Goal: Navigation & Orientation: Go to known website

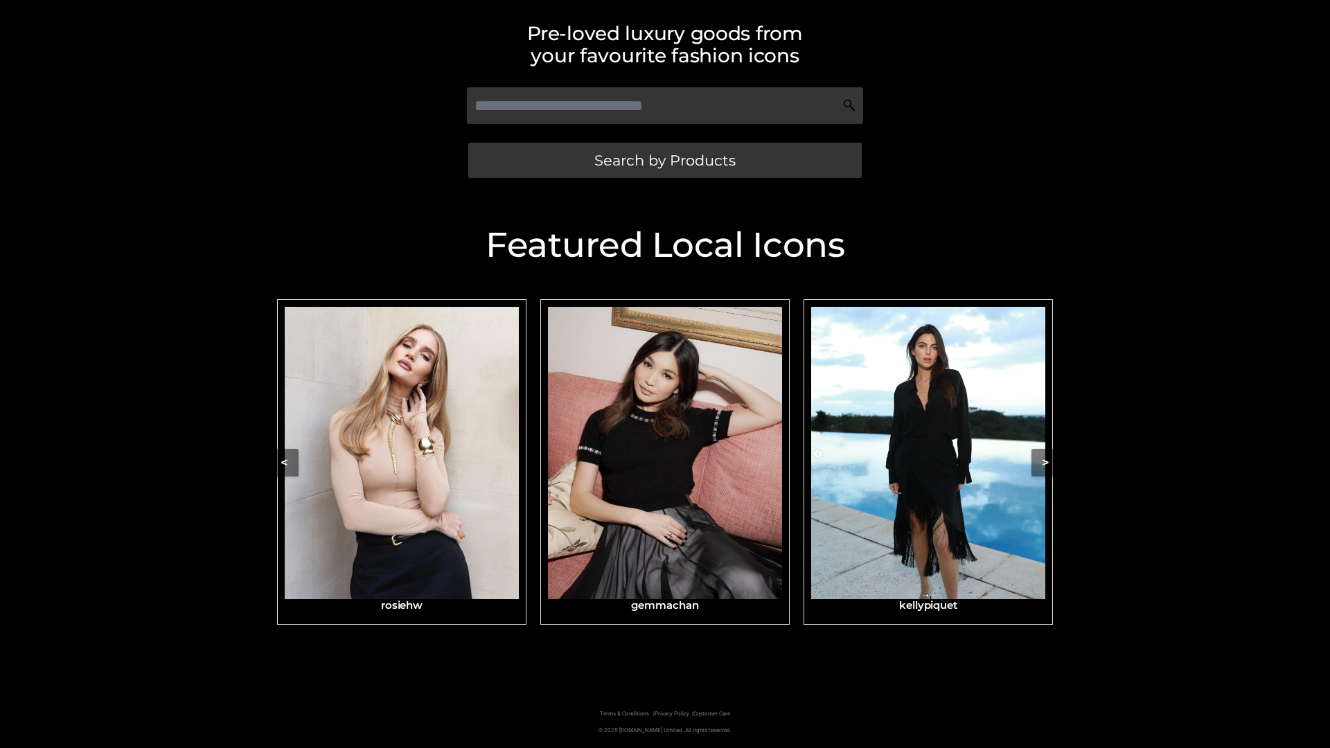
scroll to position [294, 0]
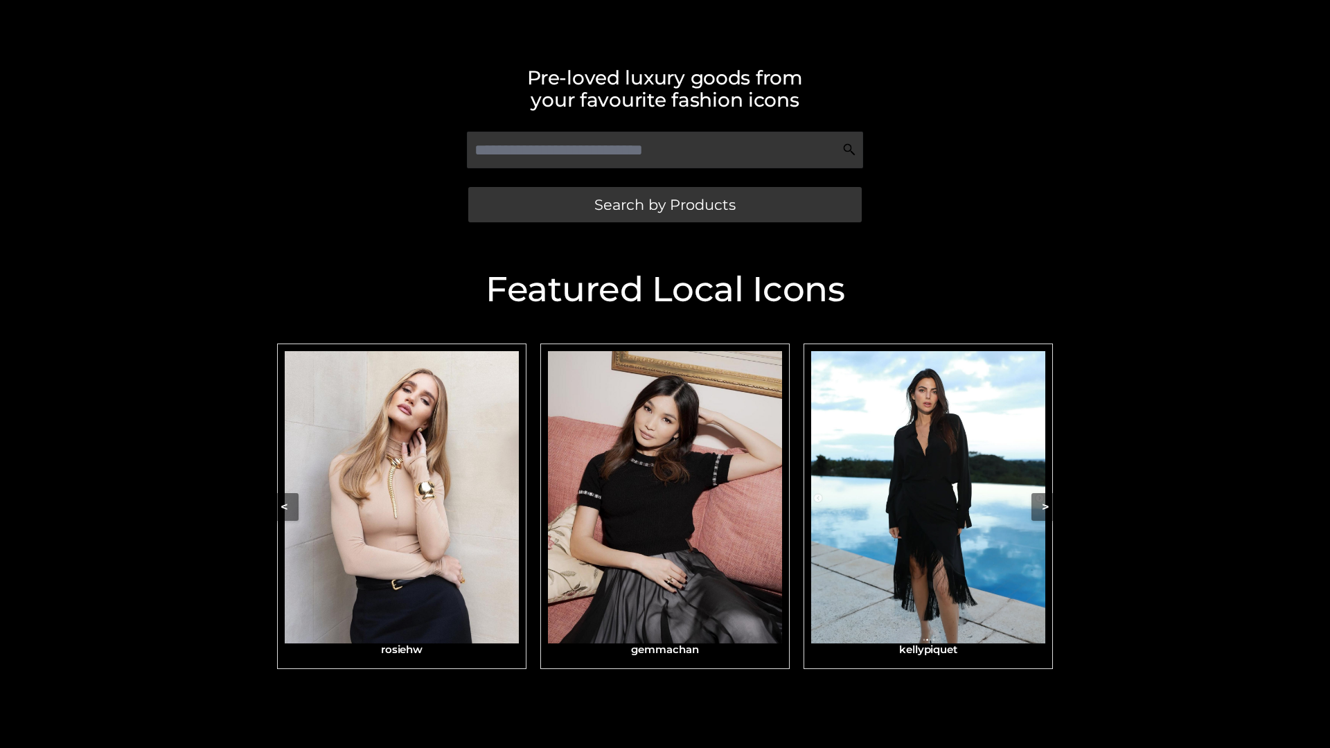
scroll to position [294, 0]
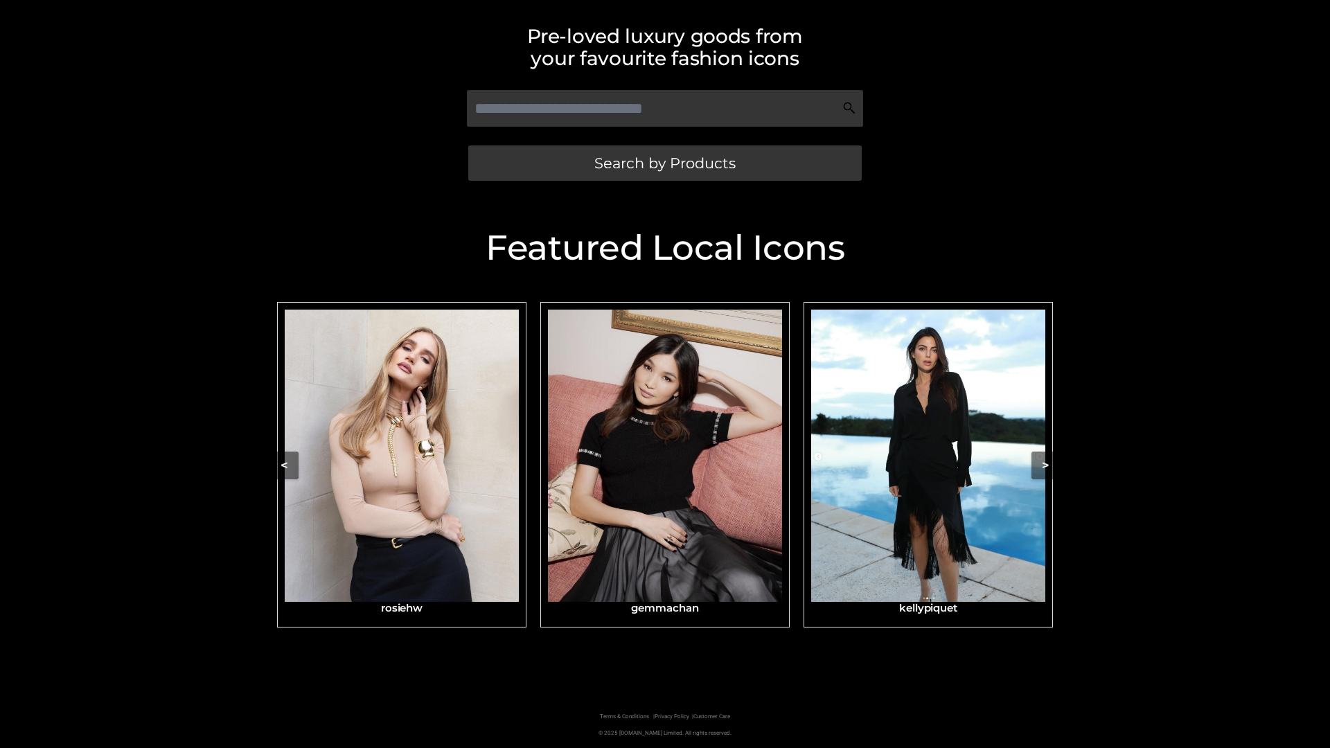
scroll to position [294, 0]
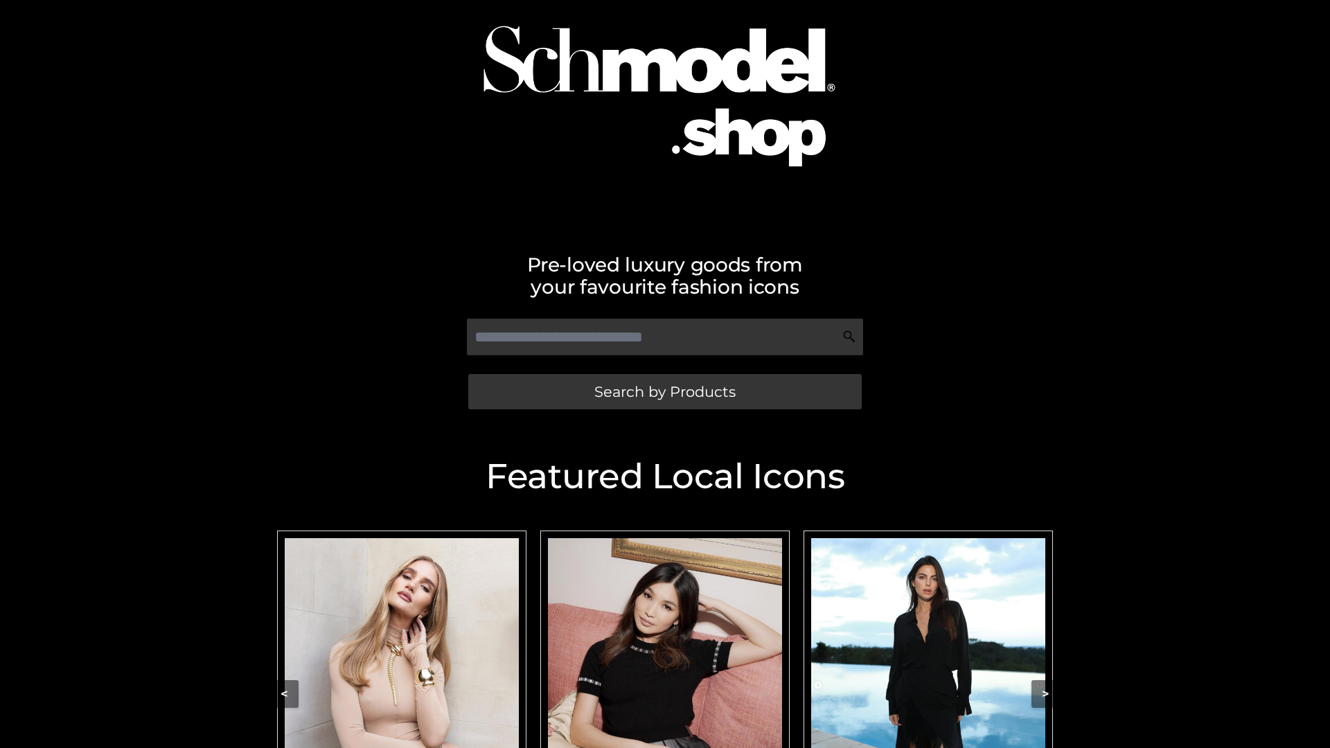
scroll to position [92, 0]
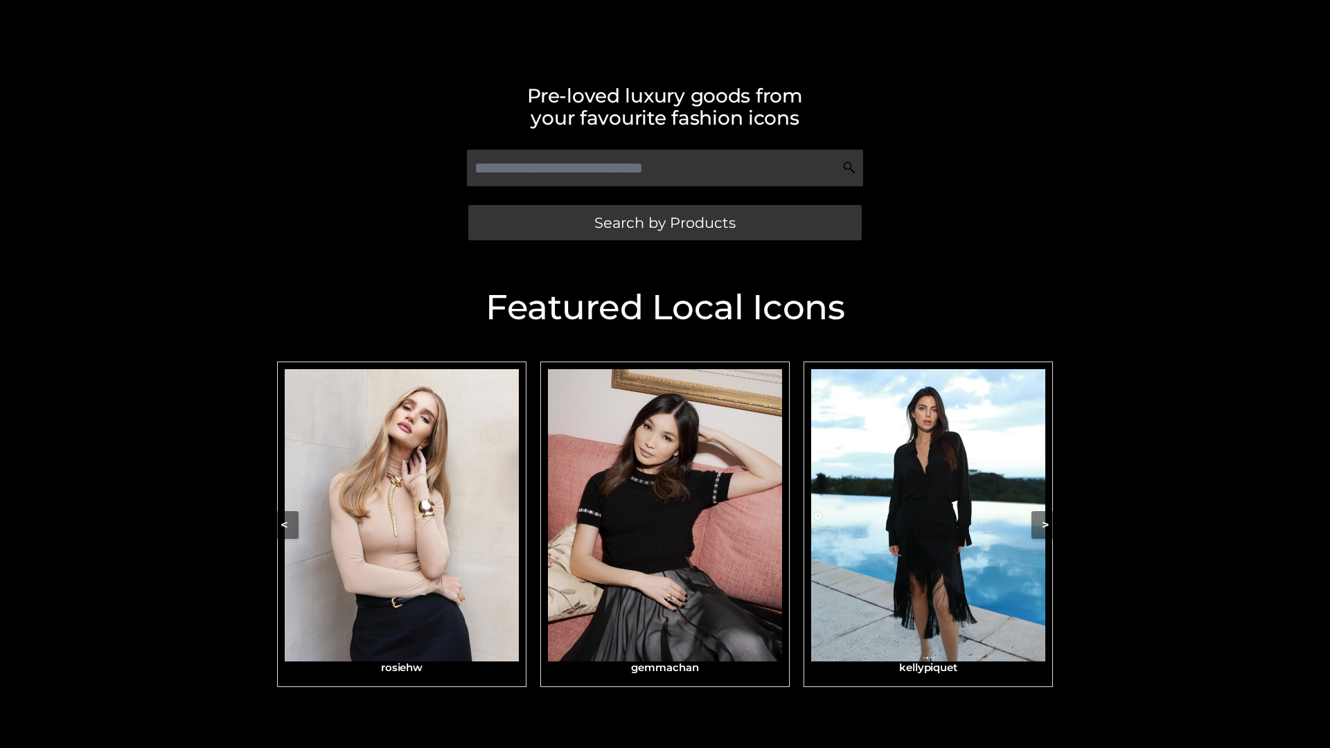
scroll to position [294, 0]
